Goal: Information Seeking & Learning: Get advice/opinions

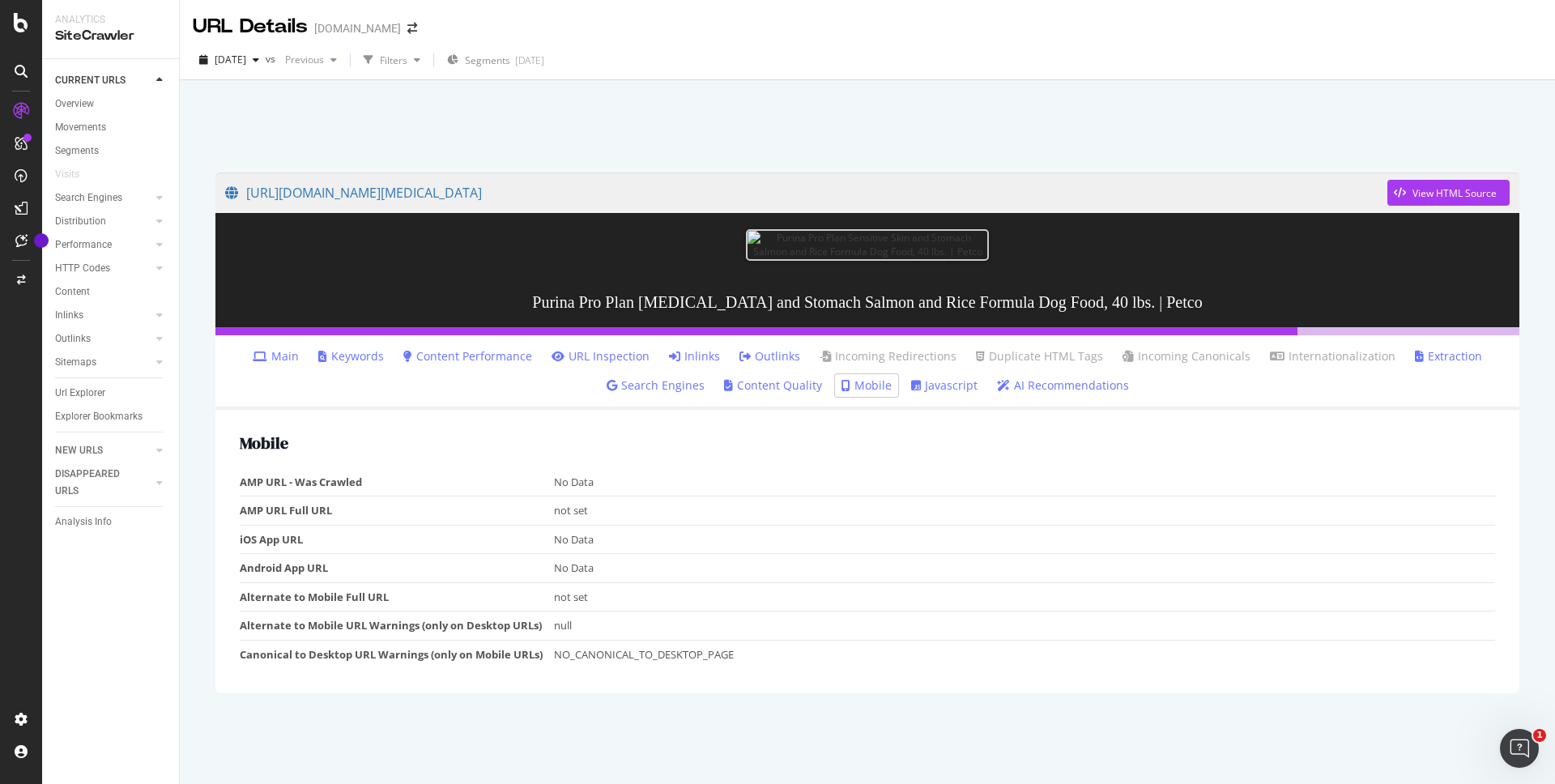
click at [267, 354] on icon at bounding box center [260, 356] width 15 height 12
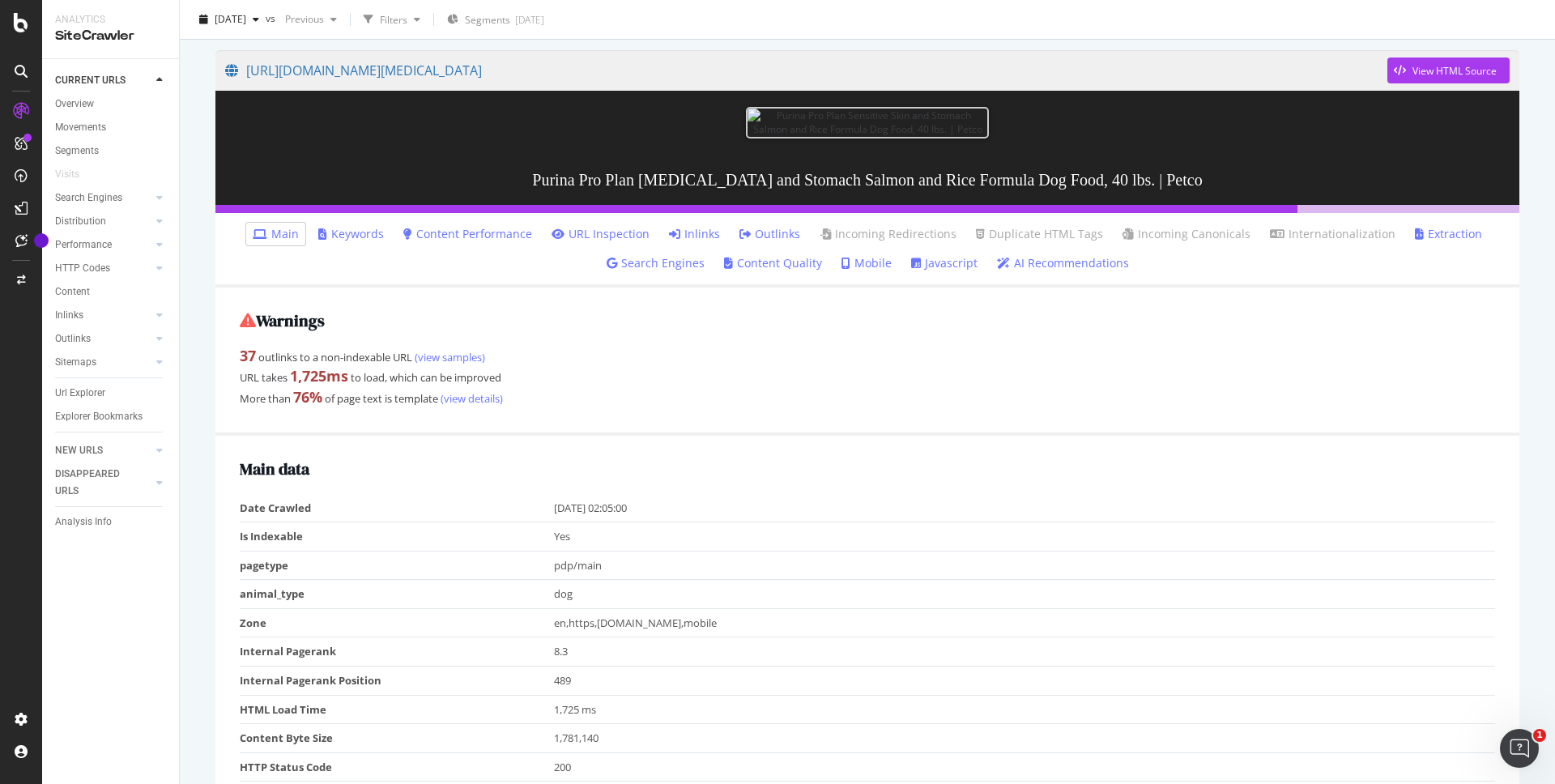
scroll to position [143, 0]
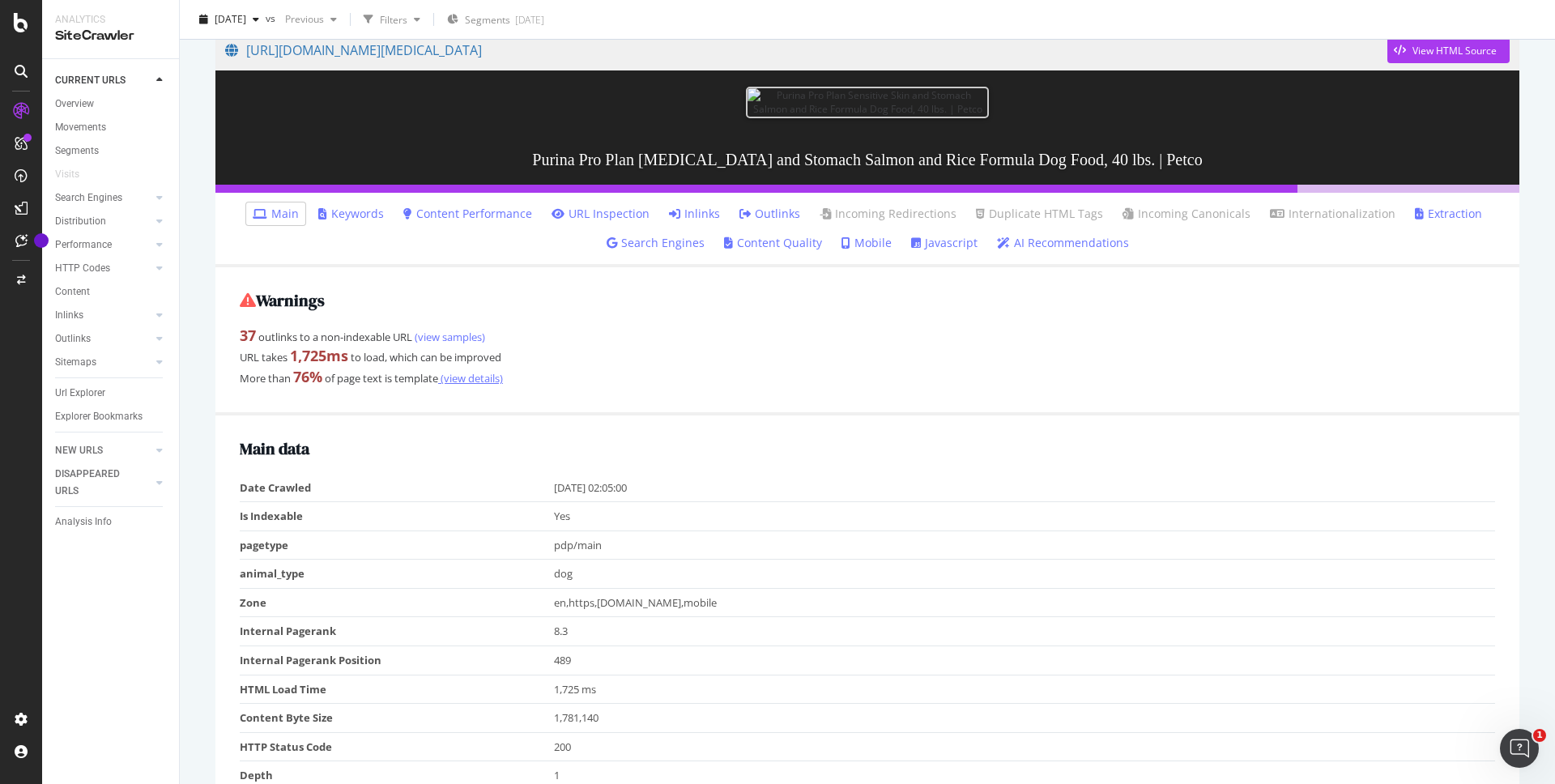
click at [500, 380] on link "(view details)" at bounding box center [470, 378] width 65 height 15
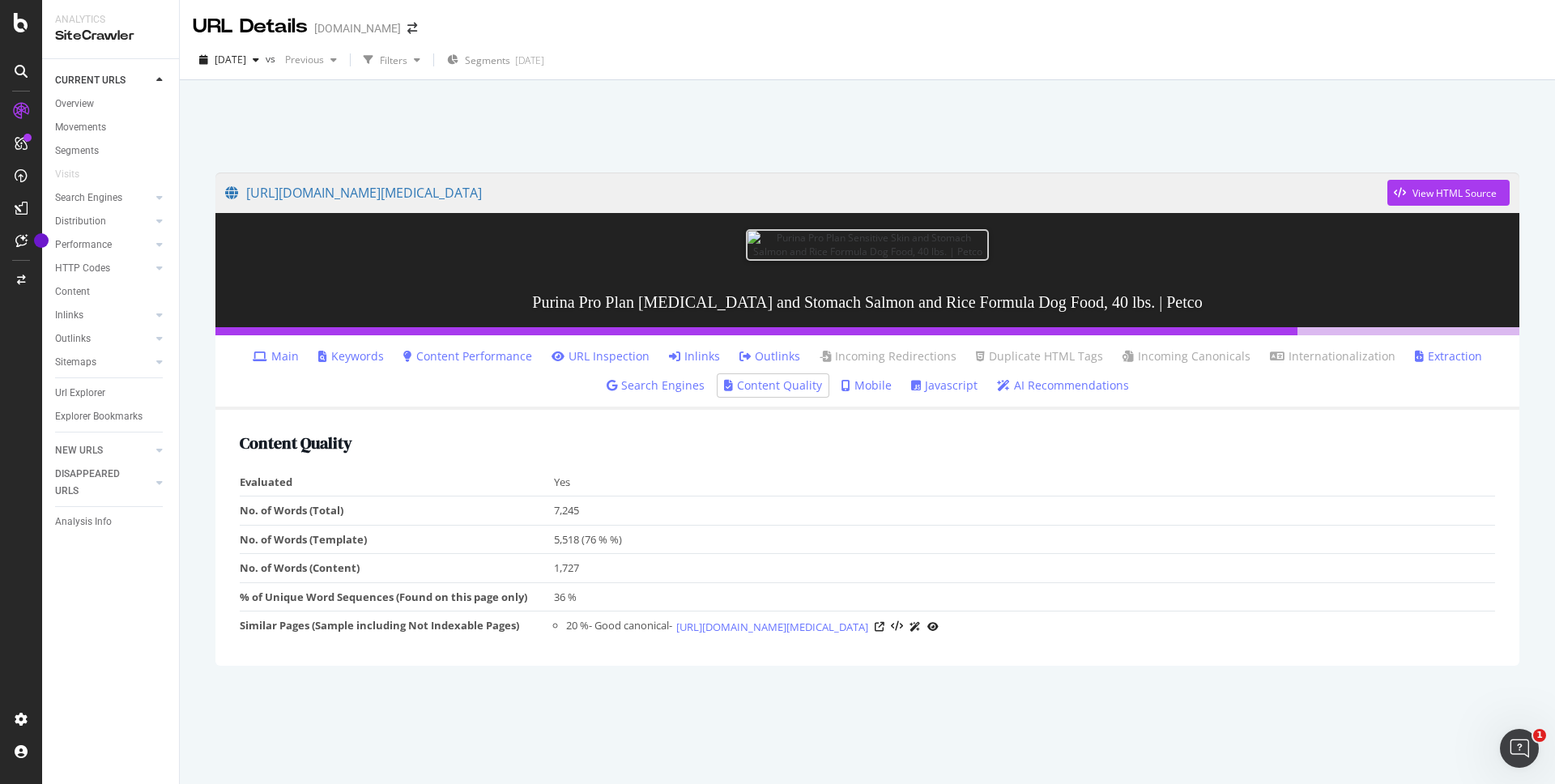
click at [1088, 387] on link "AI Recommendations" at bounding box center [1063, 386] width 132 height 16
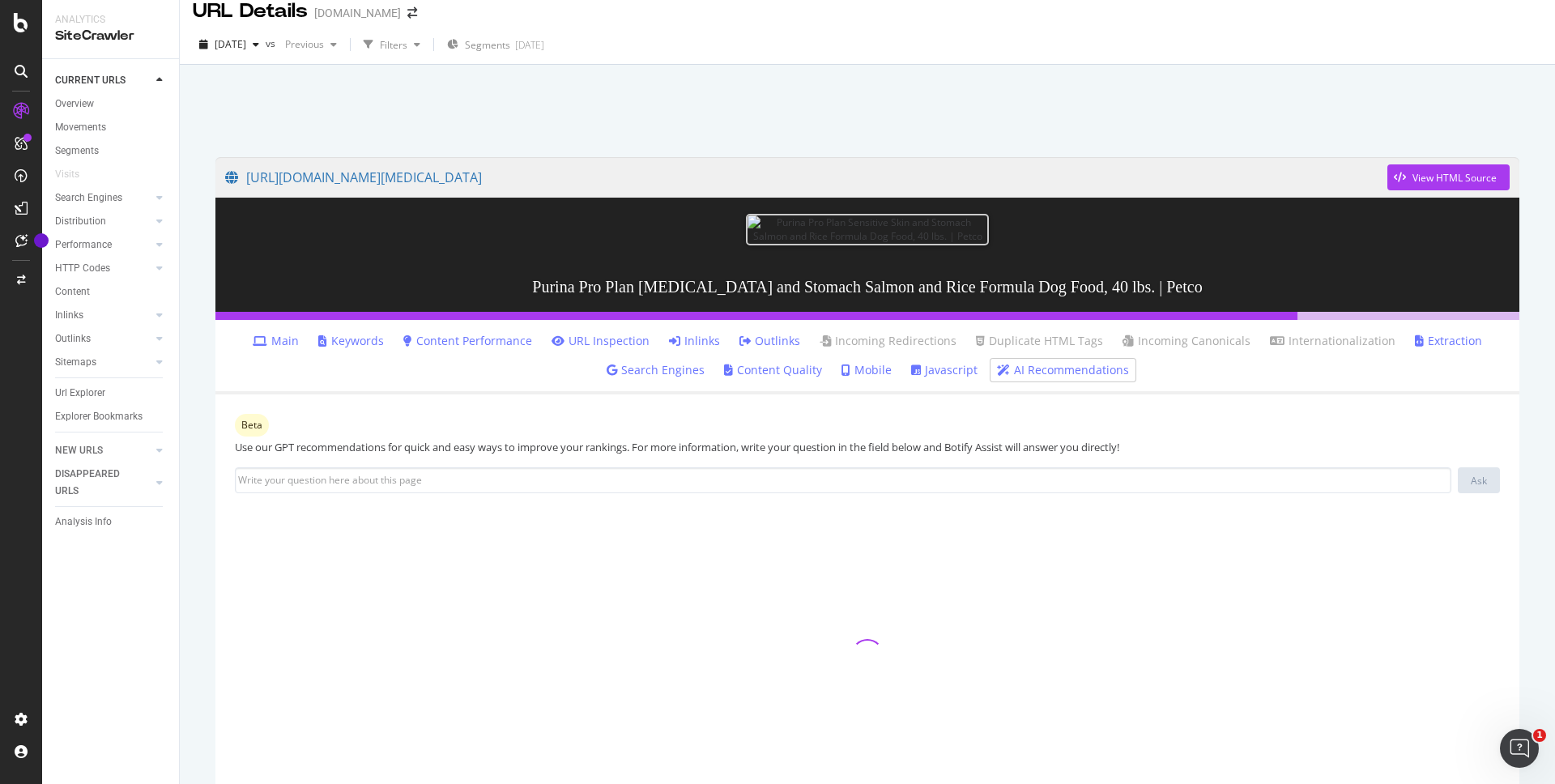
scroll to position [35, 0]
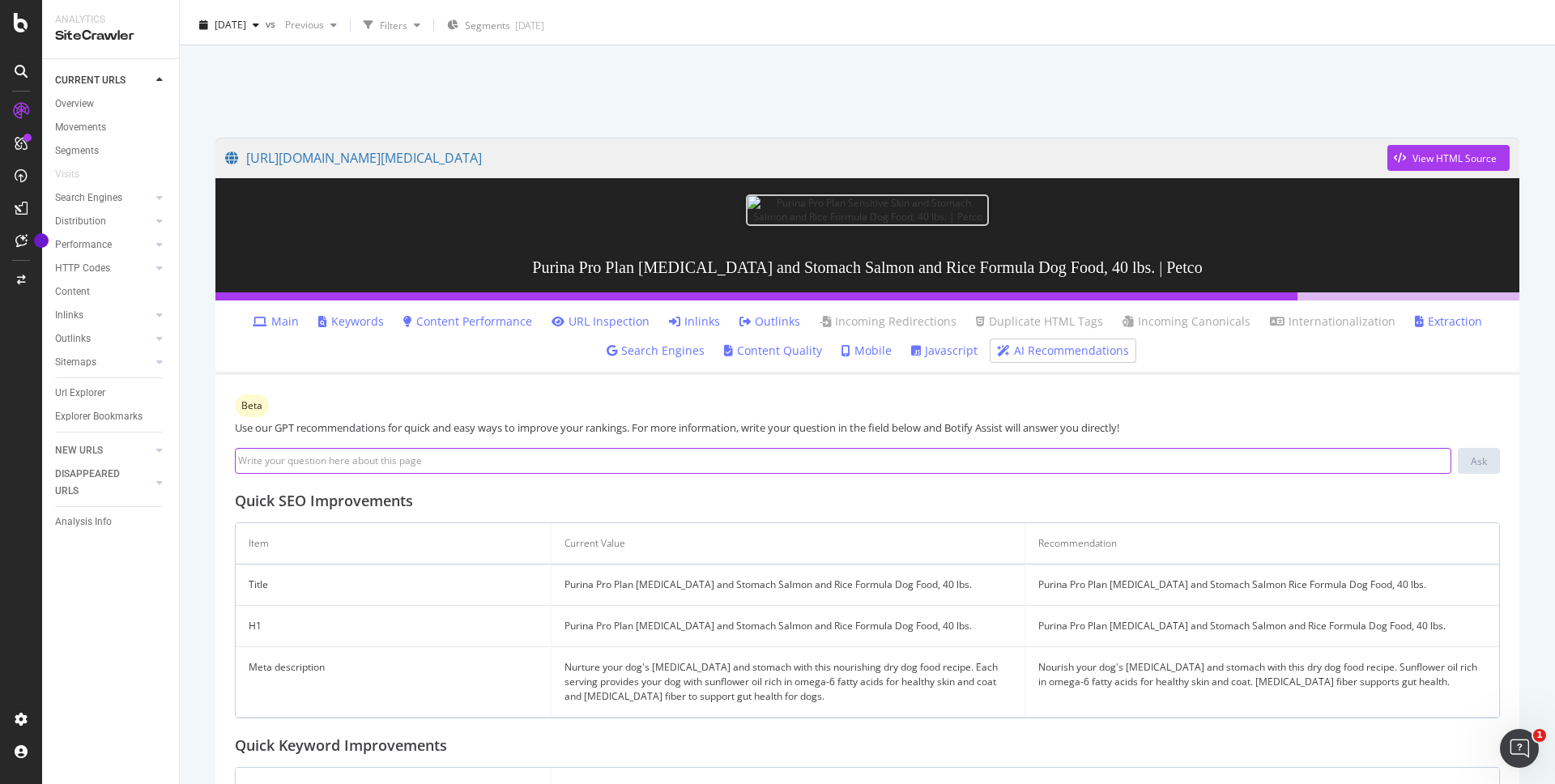
click at [416, 463] on input at bounding box center [843, 460] width 1216 height 26
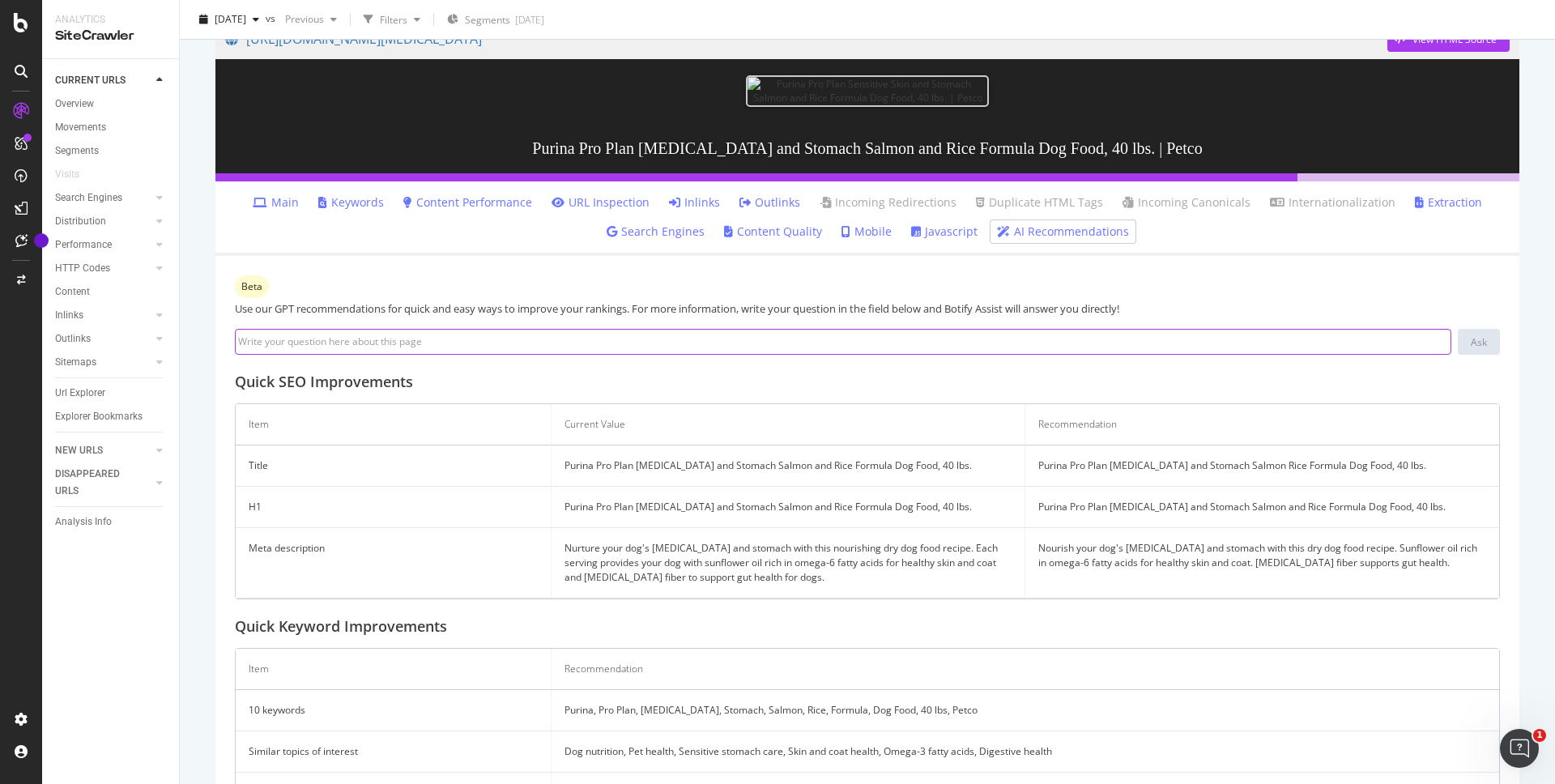
scroll to position [261, 0]
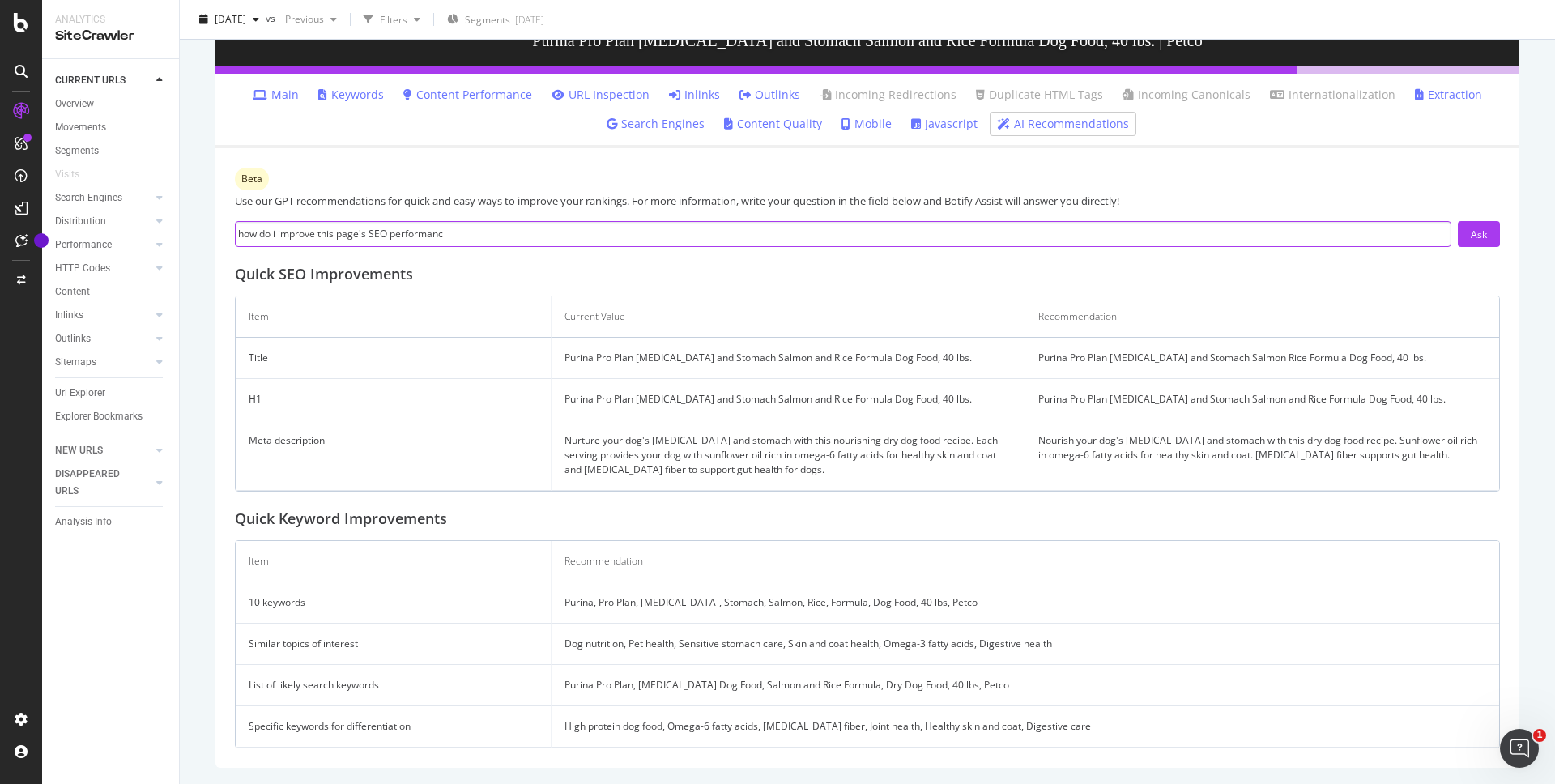
type input "how do i improve this page's SEO performance"
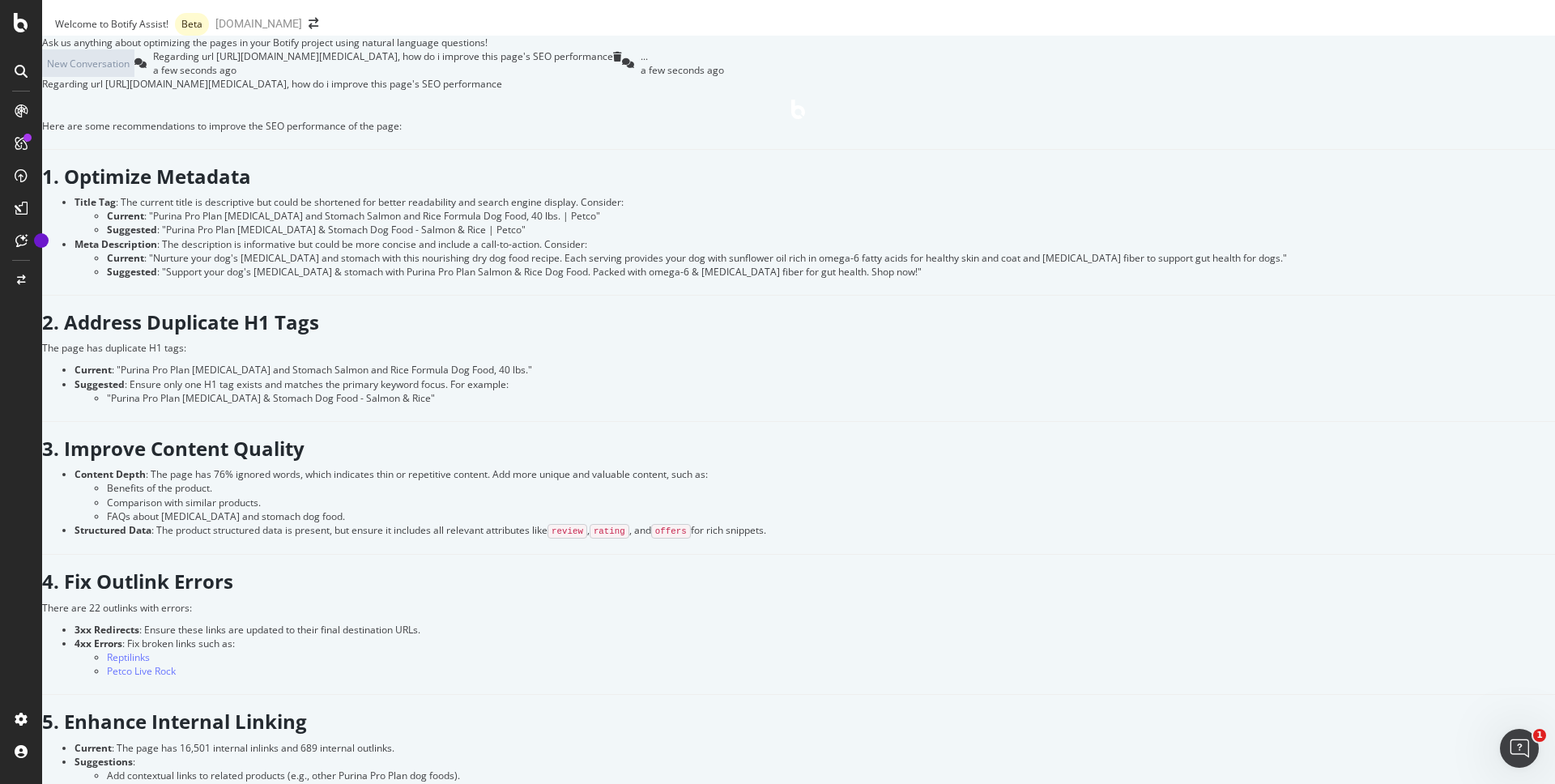
scroll to position [1149, 0]
click at [176, 664] on link "Petco Live Rock" at bounding box center [141, 670] width 68 height 14
